Goal: Information Seeking & Learning: Learn about a topic

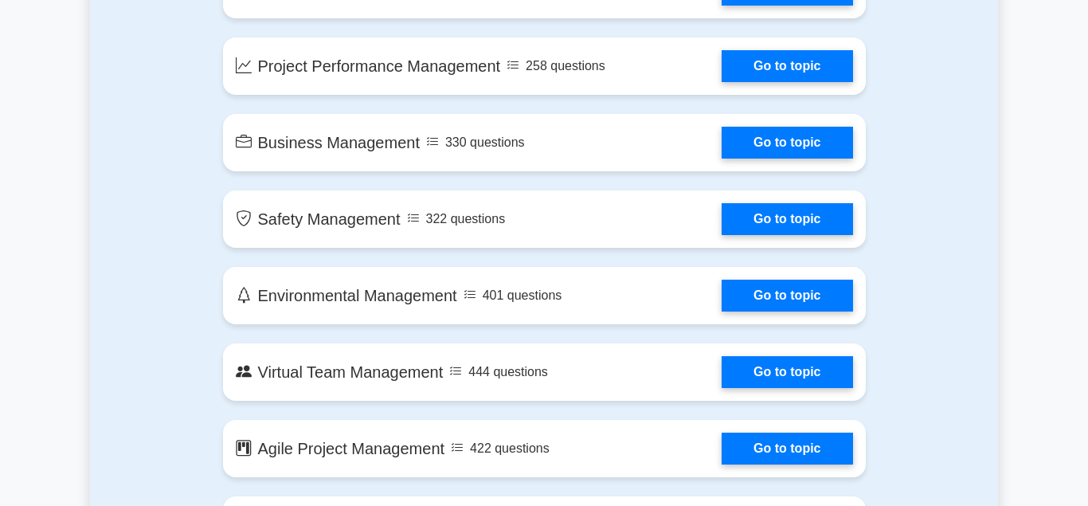
scroll to position [2771, 0]
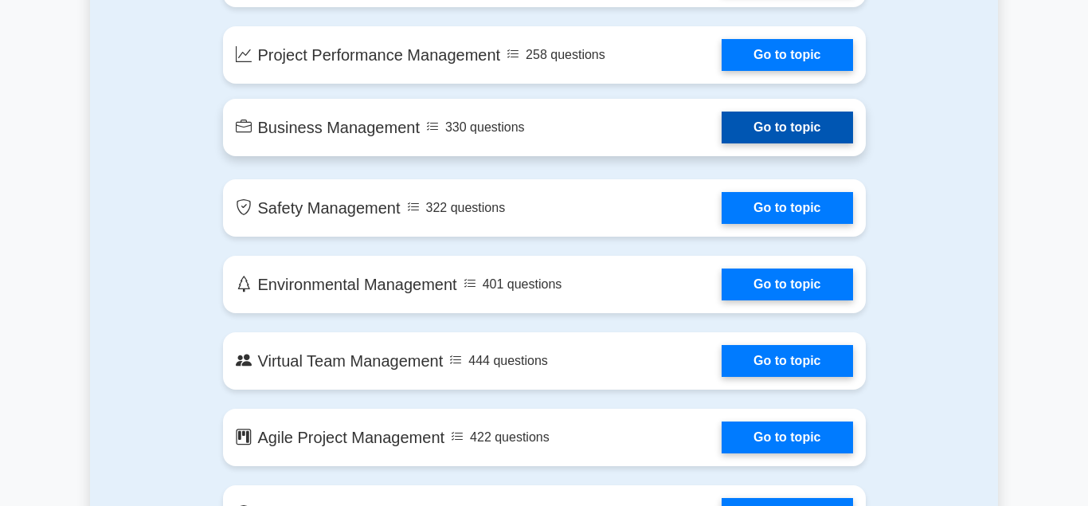
click at [756, 131] on link "Go to topic" at bounding box center [786, 127] width 131 height 32
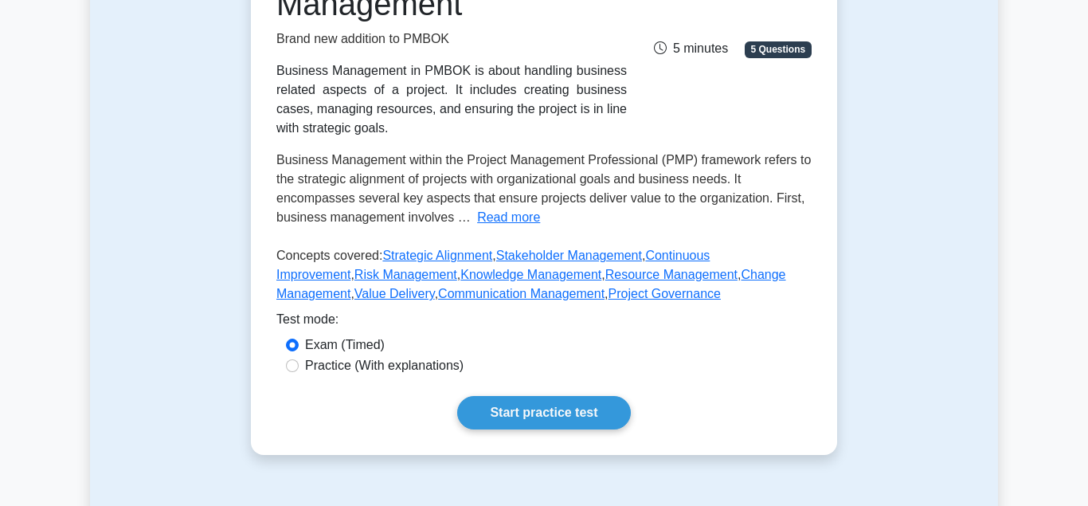
scroll to position [283, 0]
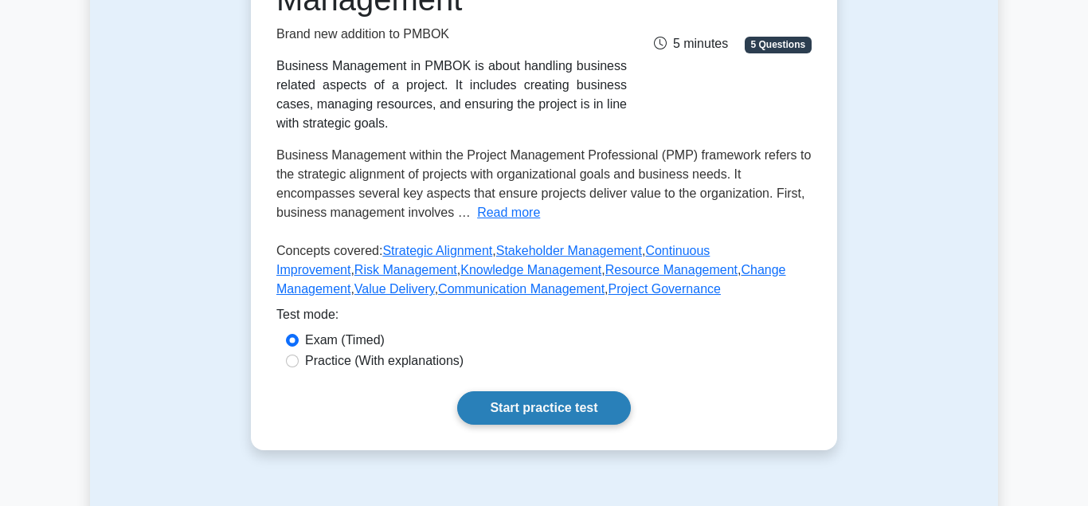
click at [581, 409] on link "Start practice test" at bounding box center [543, 407] width 173 height 33
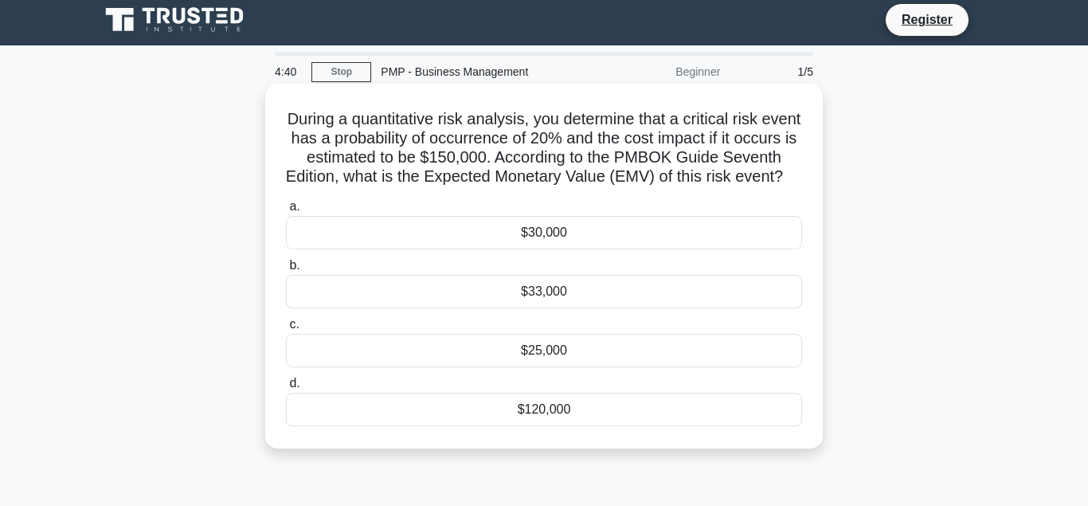
scroll to position [7, 0]
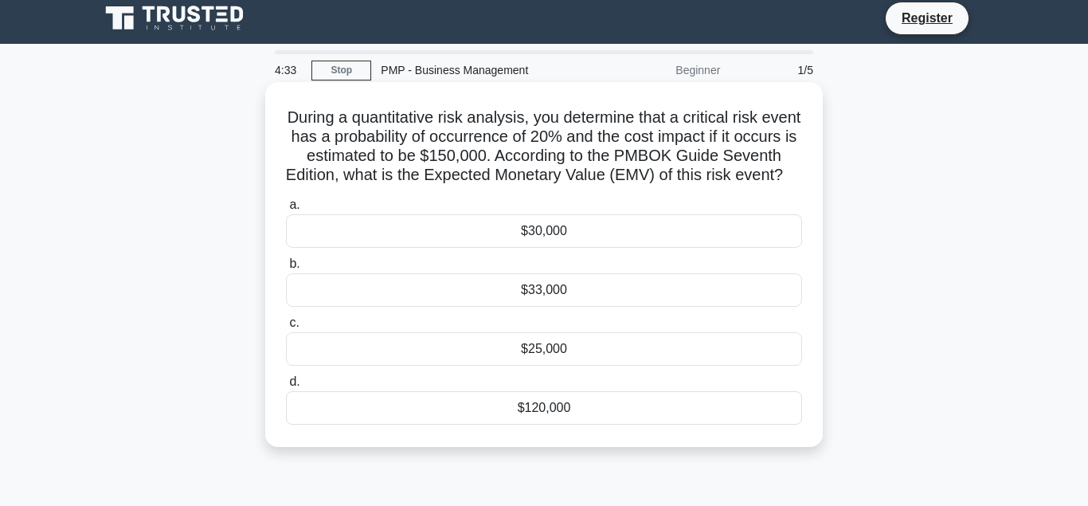
click at [588, 226] on div "$30,000" at bounding box center [544, 230] width 516 height 33
click at [286, 210] on input "a. $30,000" at bounding box center [286, 205] width 0 height 10
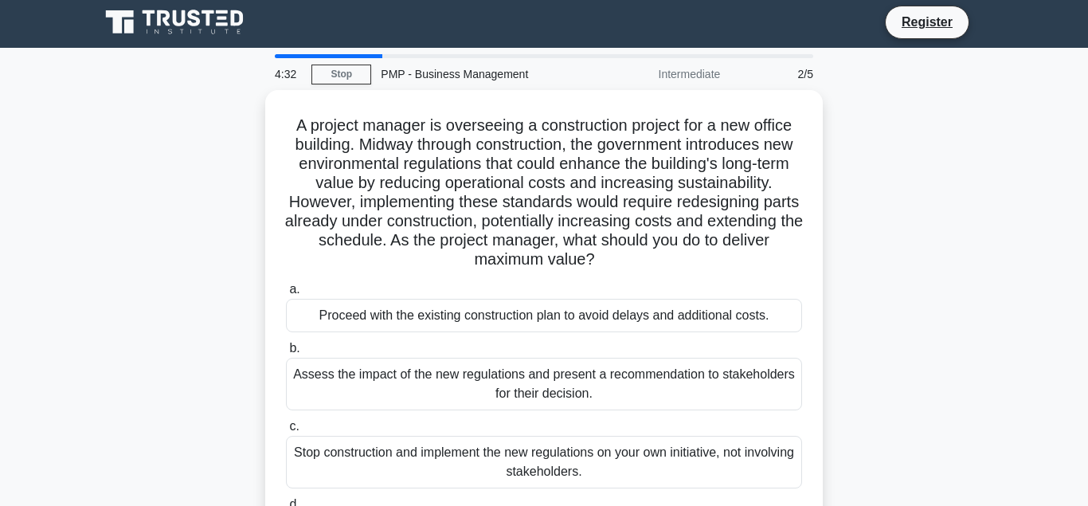
scroll to position [0, 0]
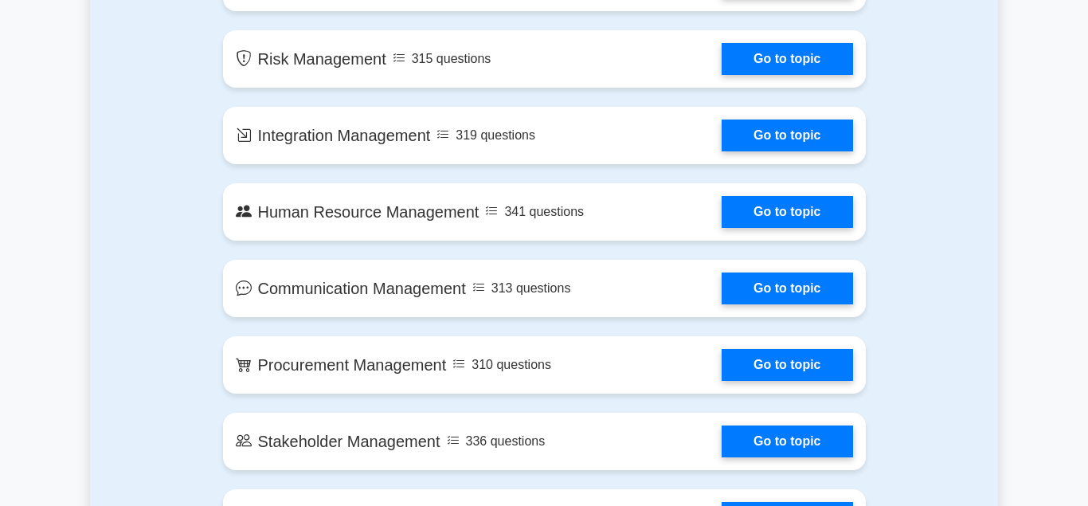
scroll to position [1262, 0]
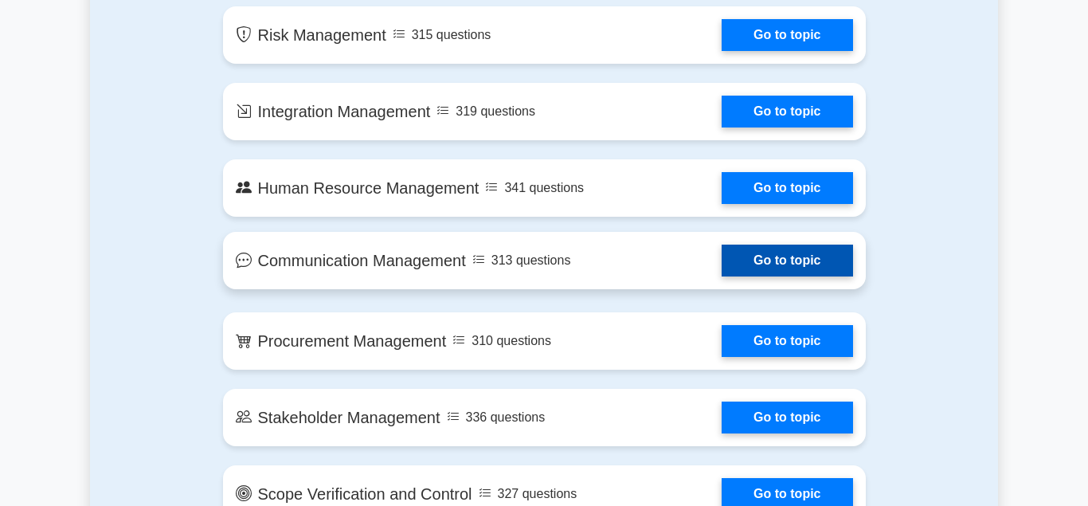
click at [743, 248] on link "Go to topic" at bounding box center [786, 260] width 131 height 32
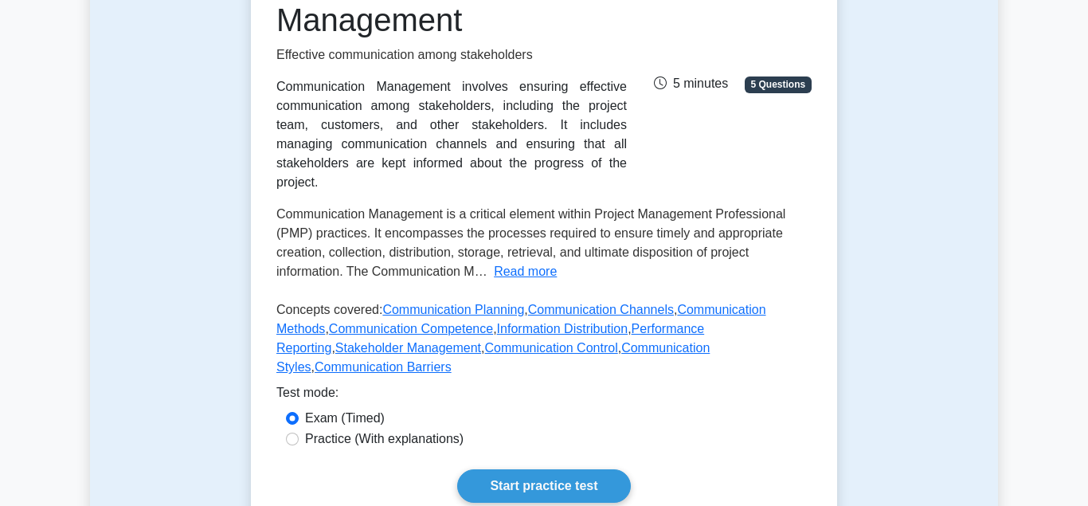
scroll to position [275, 0]
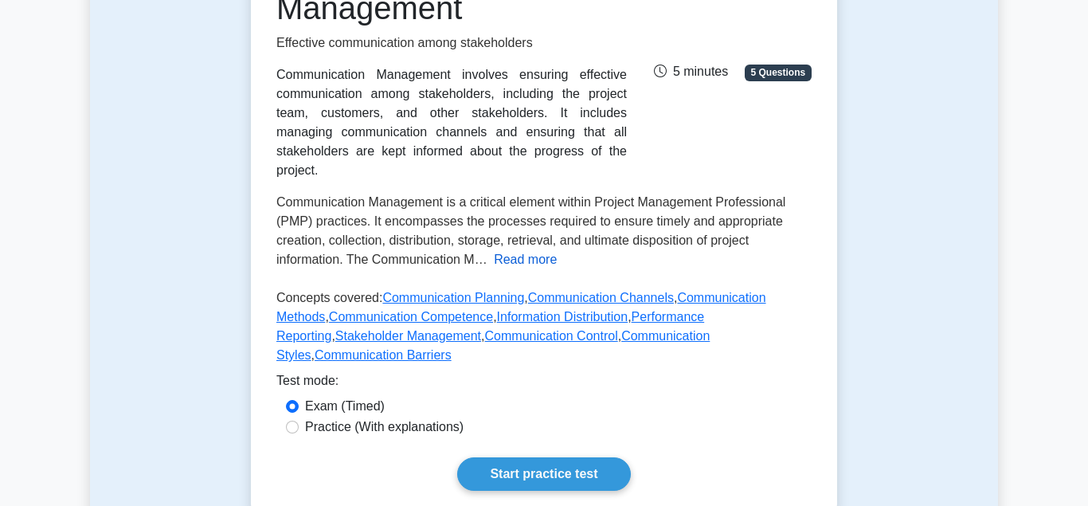
click at [503, 250] on button "Read more" at bounding box center [525, 259] width 63 height 19
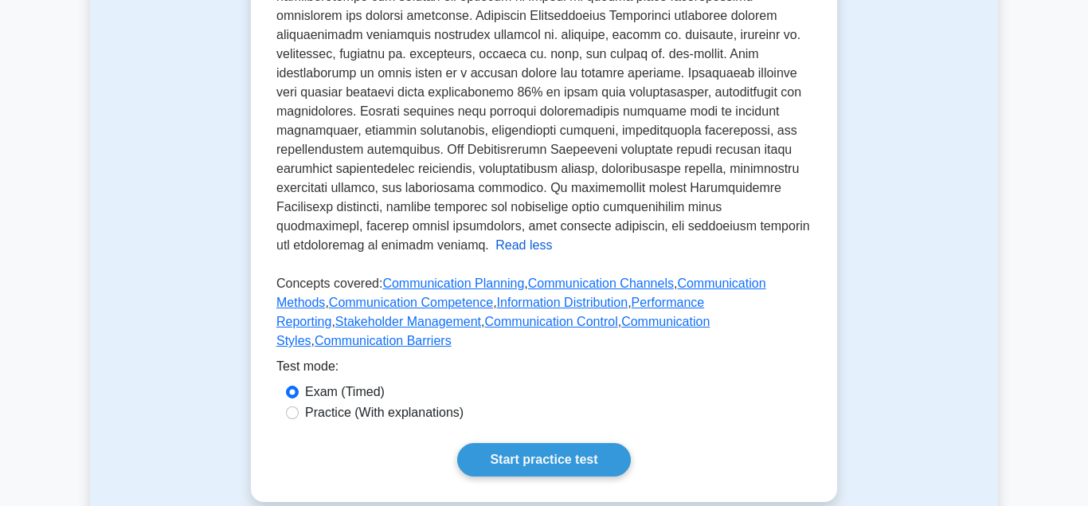
scroll to position [679, 0]
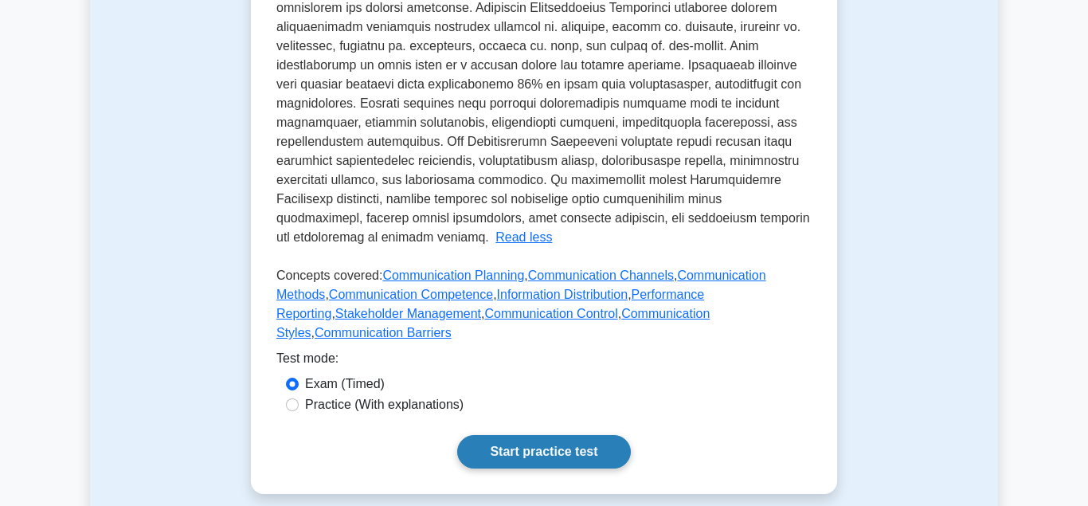
click at [520, 435] on link "Start practice test" at bounding box center [543, 451] width 173 height 33
